Goal: Transaction & Acquisition: Purchase product/service

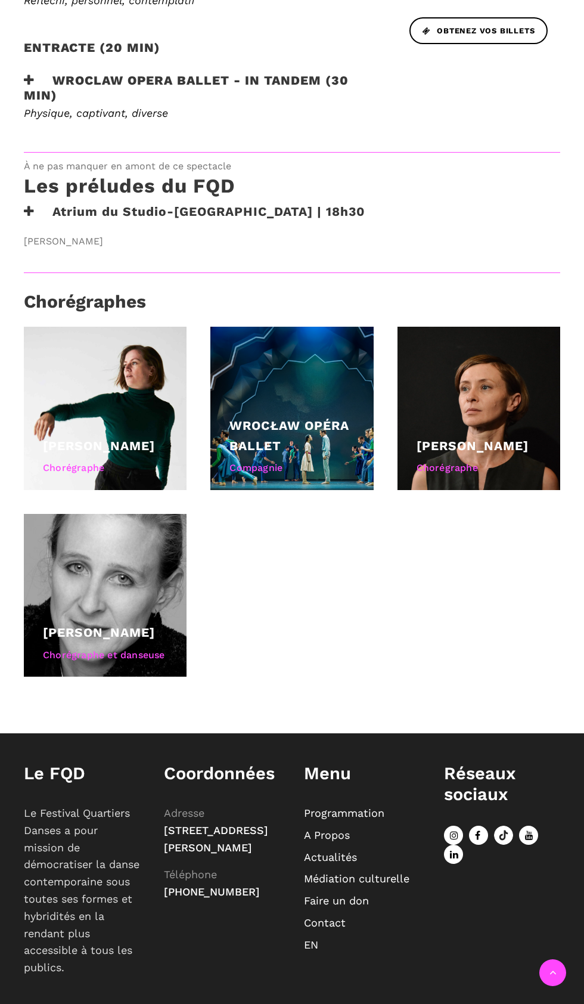
scroll to position [711, 0]
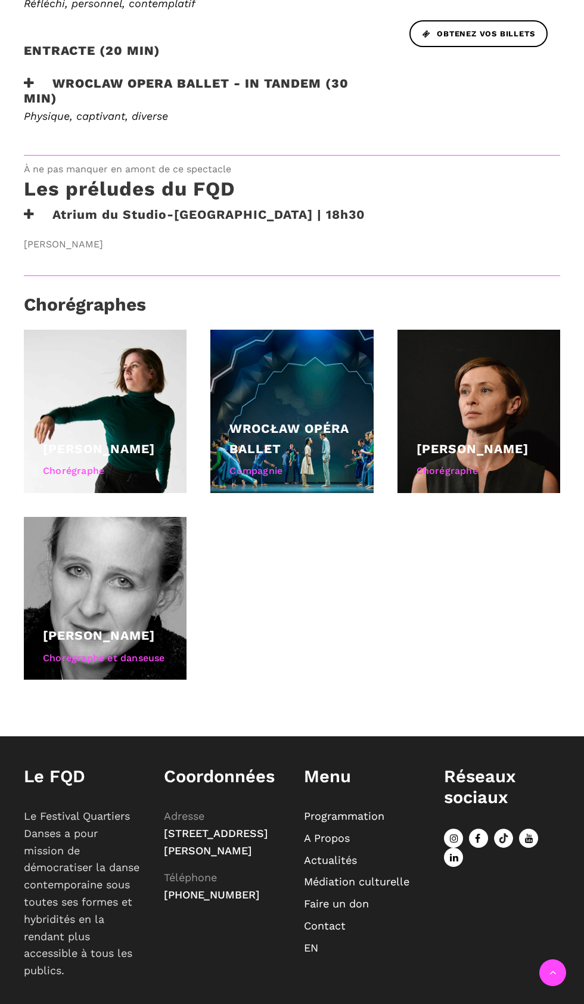
click at [478, 41] on span "Obtenez vos billets" at bounding box center [479, 34] width 112 height 13
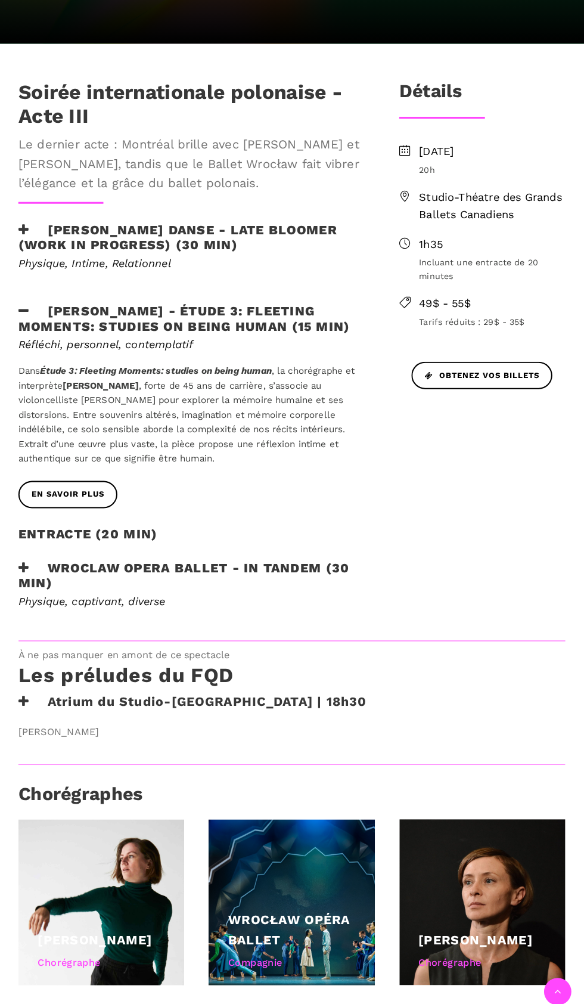
scroll to position [371, 0]
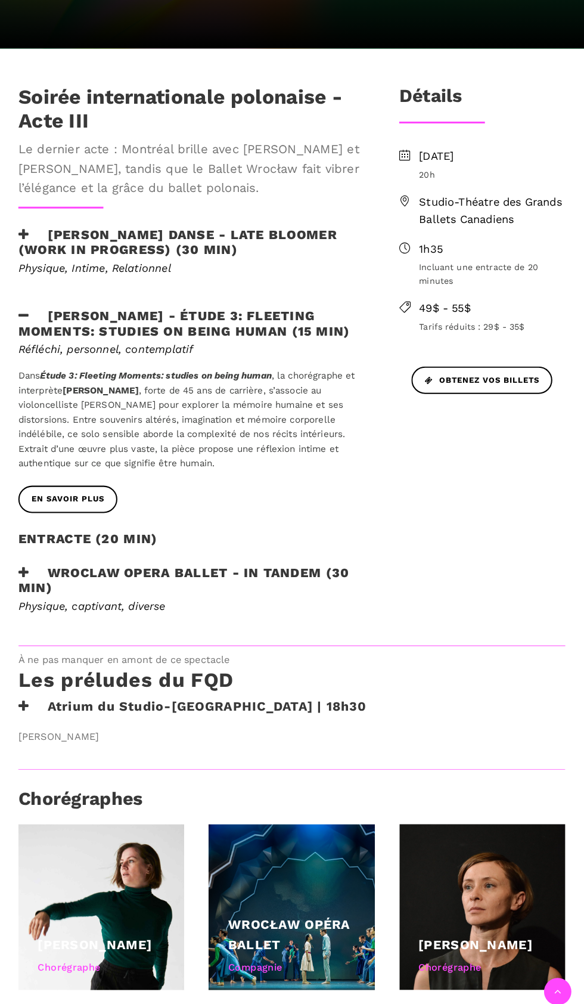
click at [485, 224] on span "Studio-Théatre des Grands Ballets Canadiens" at bounding box center [488, 207] width 143 height 35
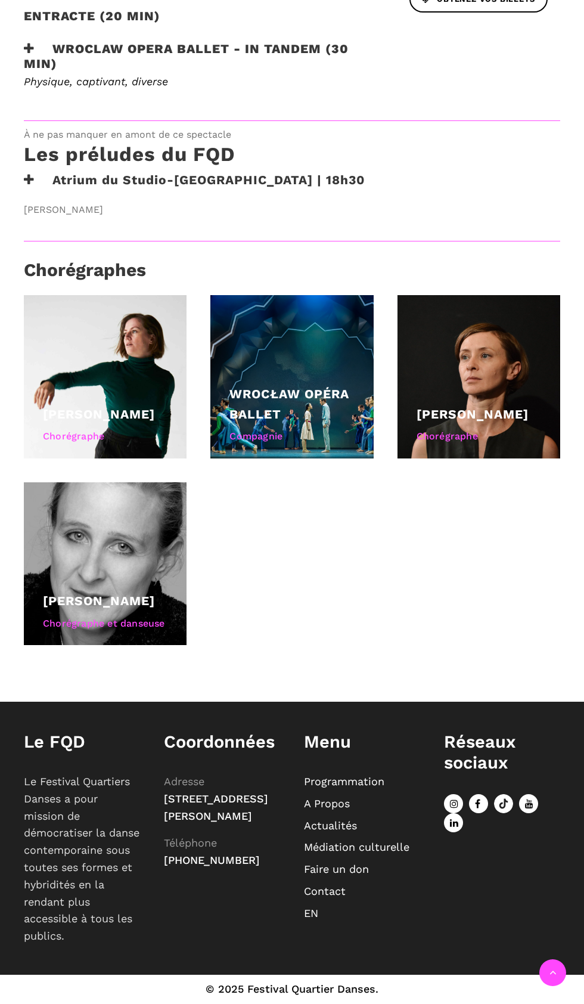
scroll to position [1028, 0]
click at [29, 186] on icon at bounding box center [29, 180] width 11 height 13
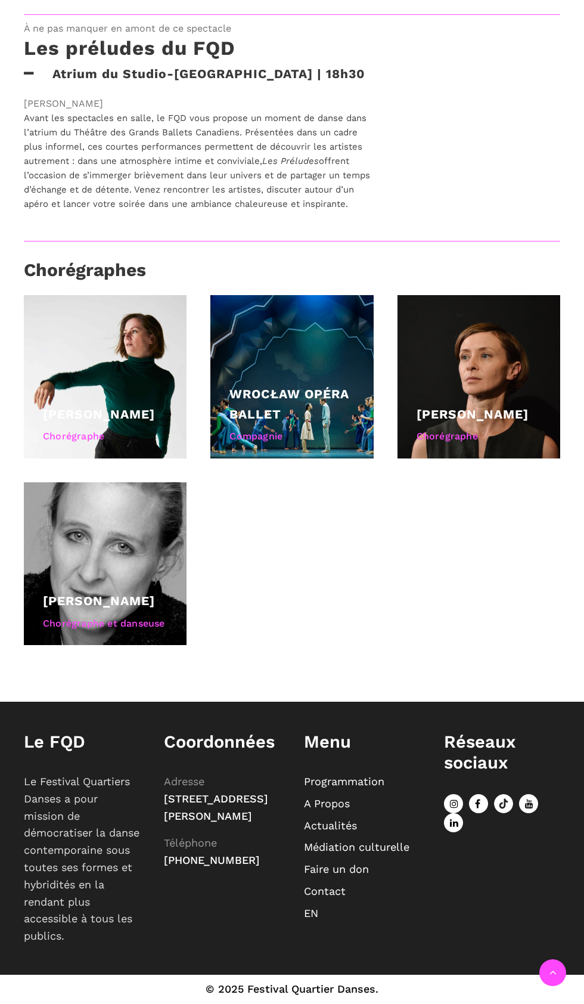
scroll to position [1472, 0]
